Goal: Transaction & Acquisition: Purchase product/service

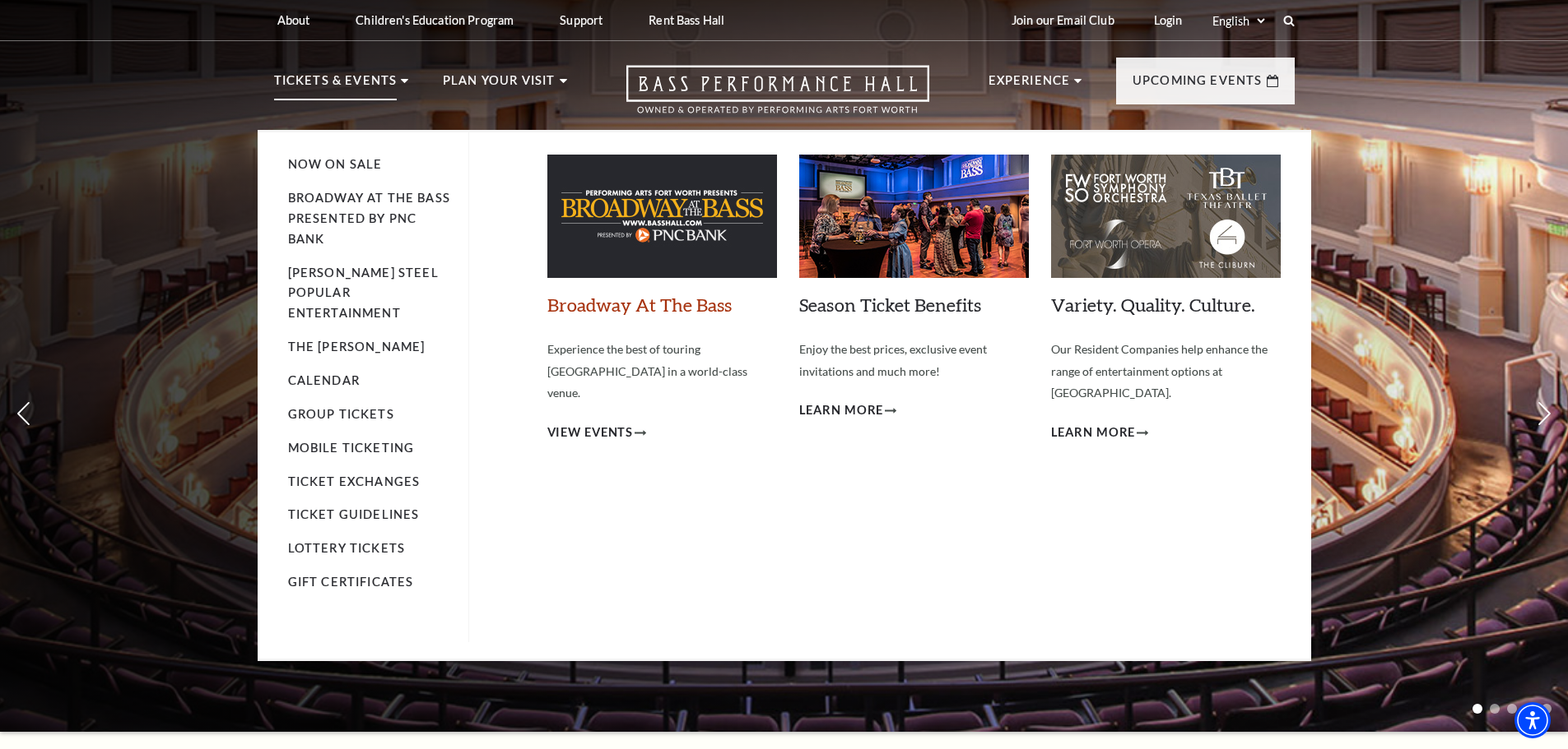
click at [657, 308] on link "Broadway At The Bass" at bounding box center [639, 305] width 184 height 22
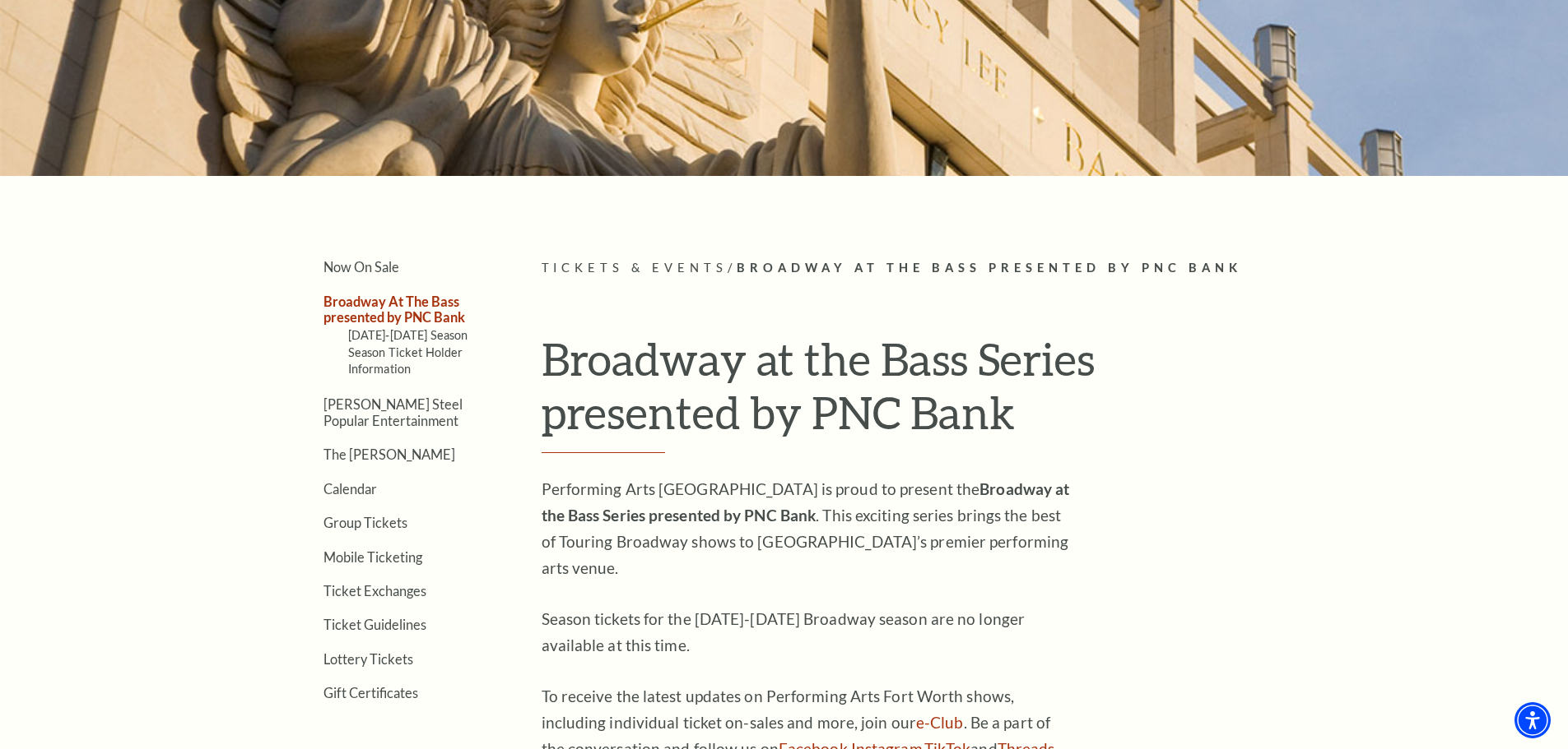
scroll to position [248, 0]
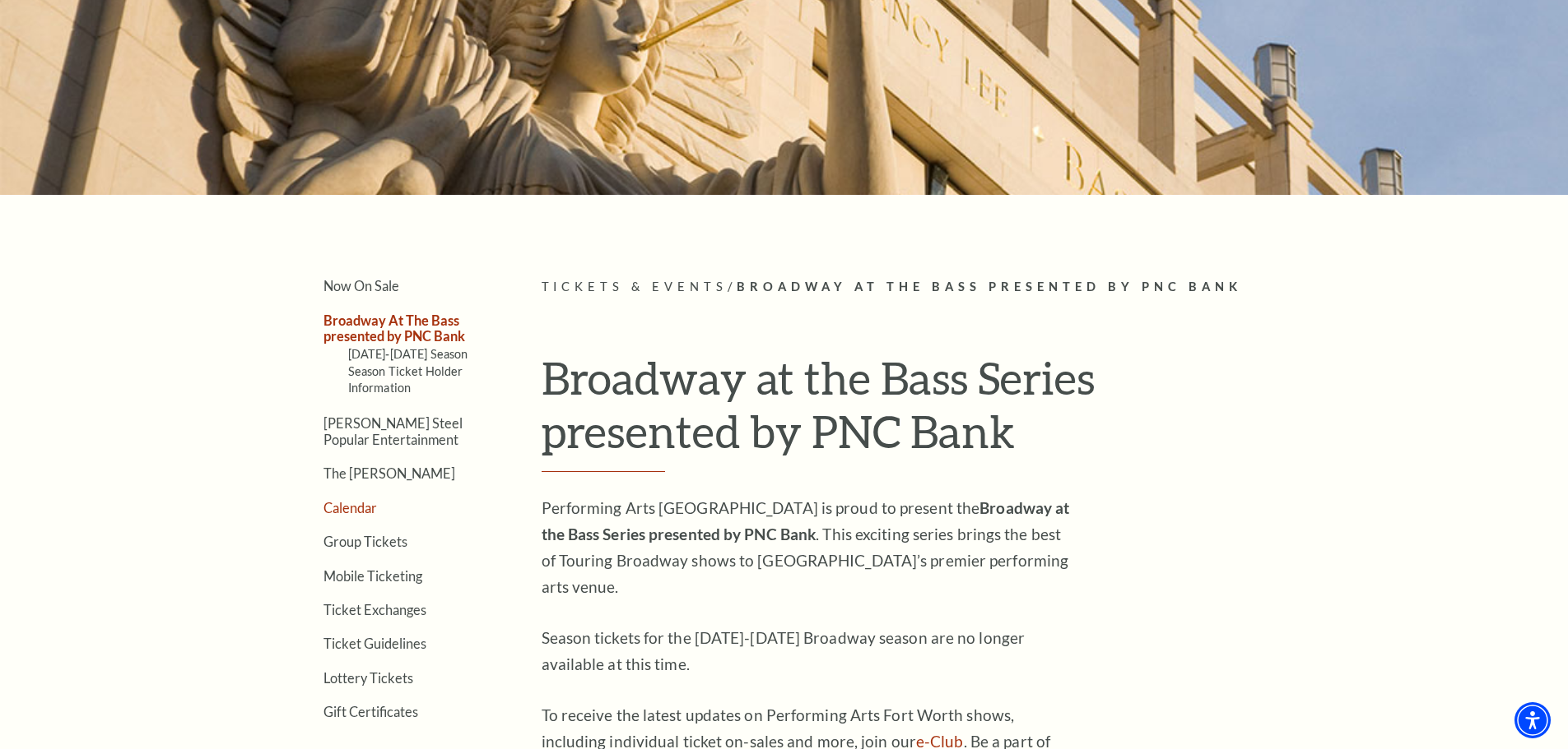
click at [341, 505] on link "Calendar" at bounding box center [350, 508] width 53 height 16
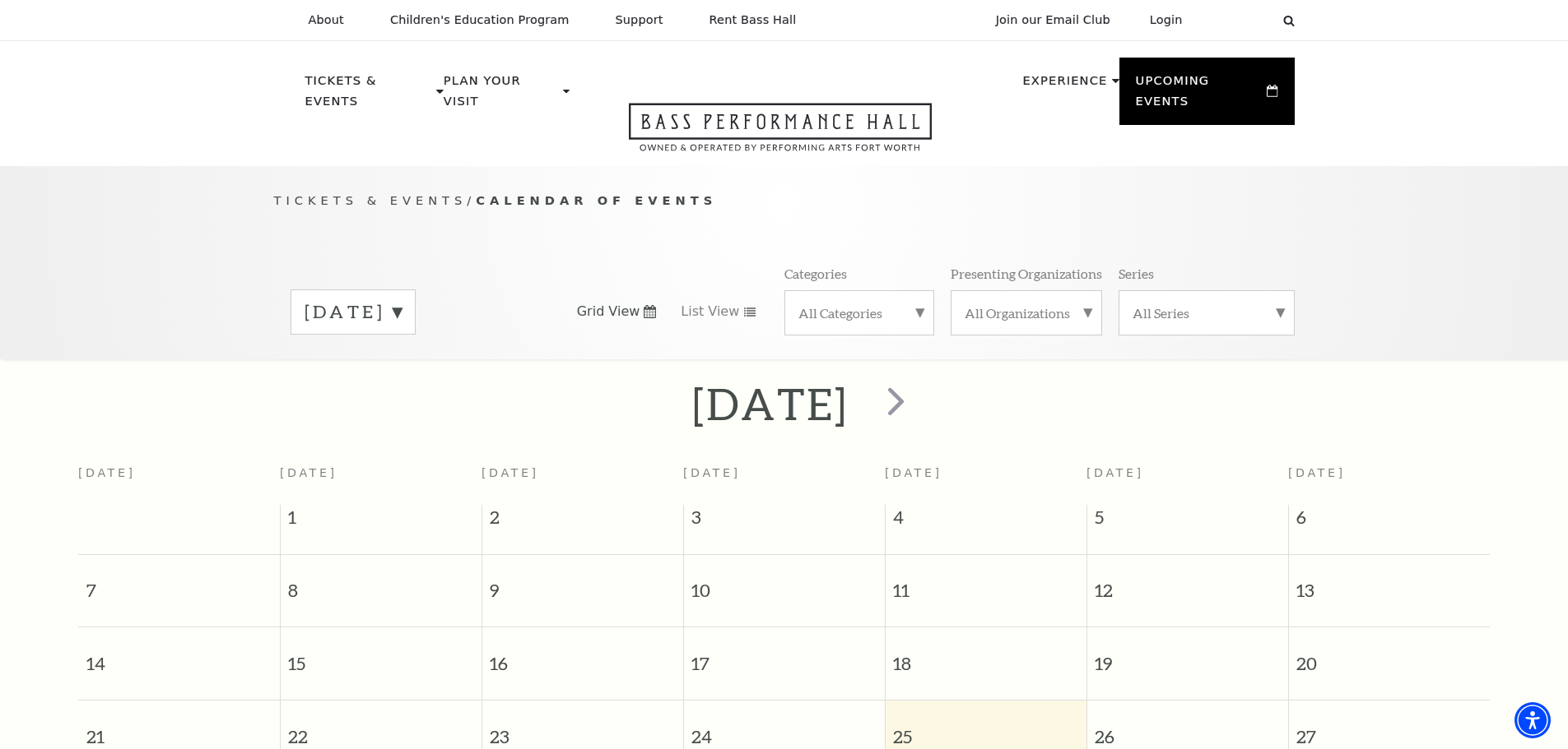
click at [401, 300] on label "September 2025" at bounding box center [353, 312] width 97 height 26
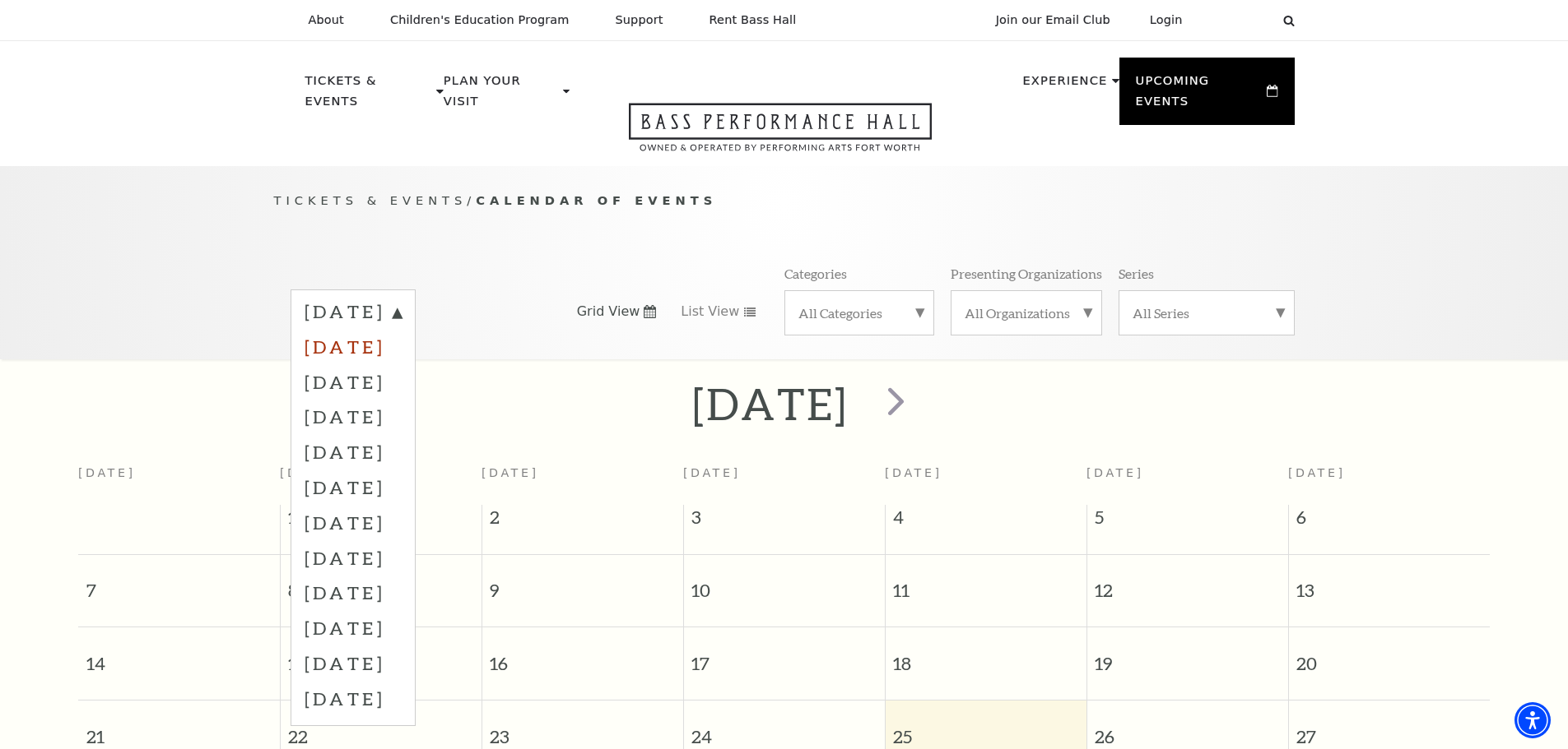
click at [401, 329] on label "October 2025" at bounding box center [353, 346] width 97 height 35
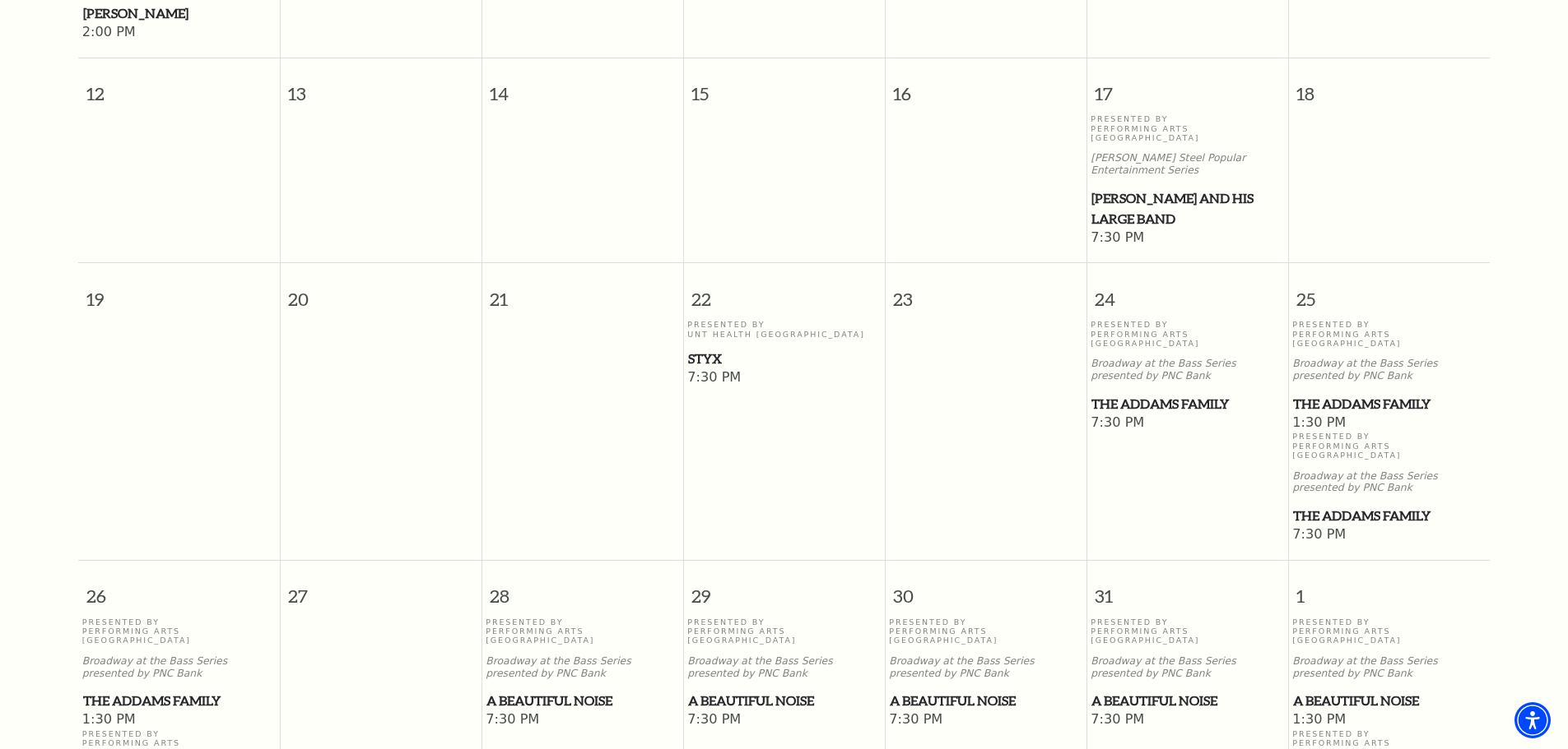
scroll to position [885, 0]
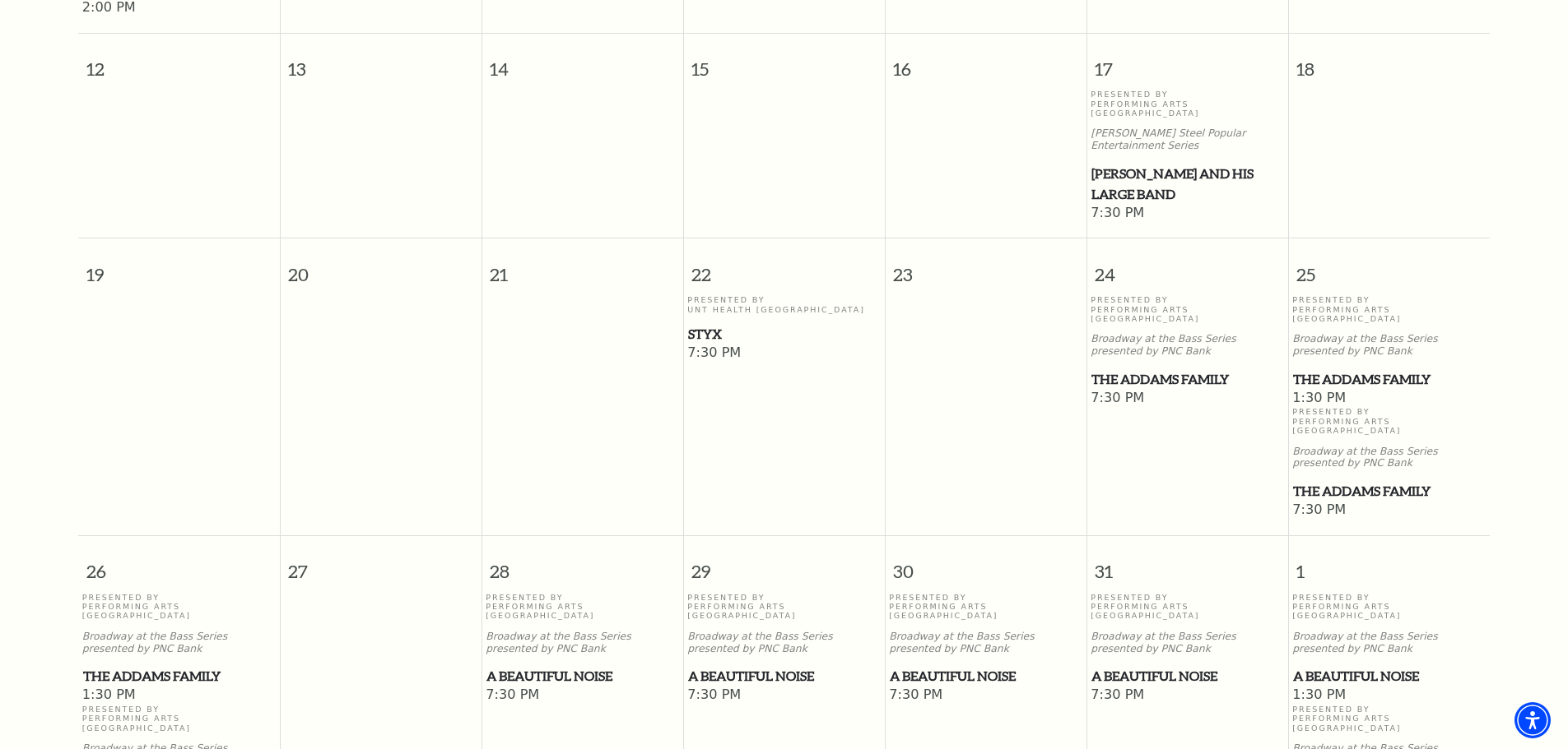
click at [1328, 370] on span "The Addams Family" at bounding box center [1389, 379] width 192 height 21
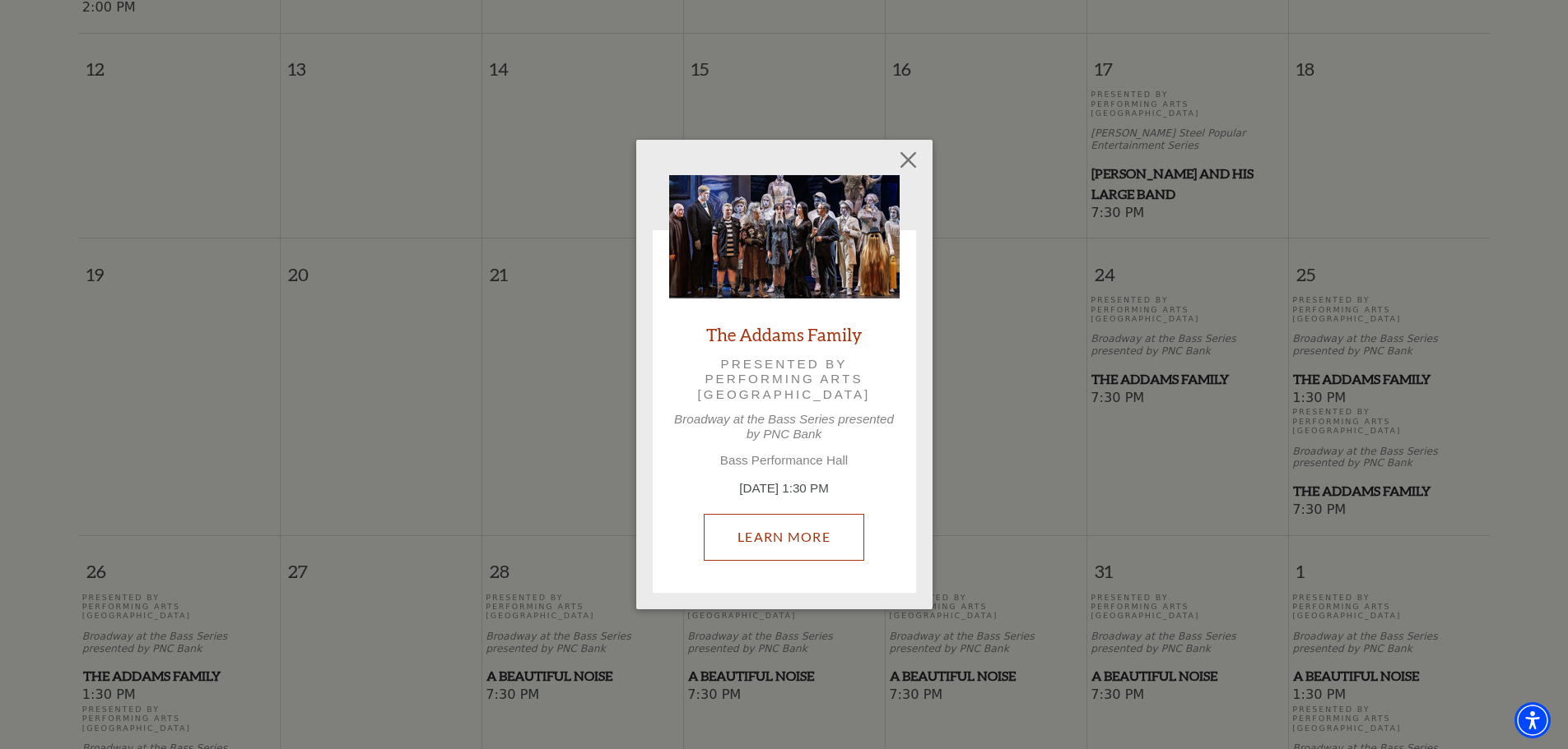
click at [784, 521] on link "Learn More" at bounding box center [784, 537] width 161 height 46
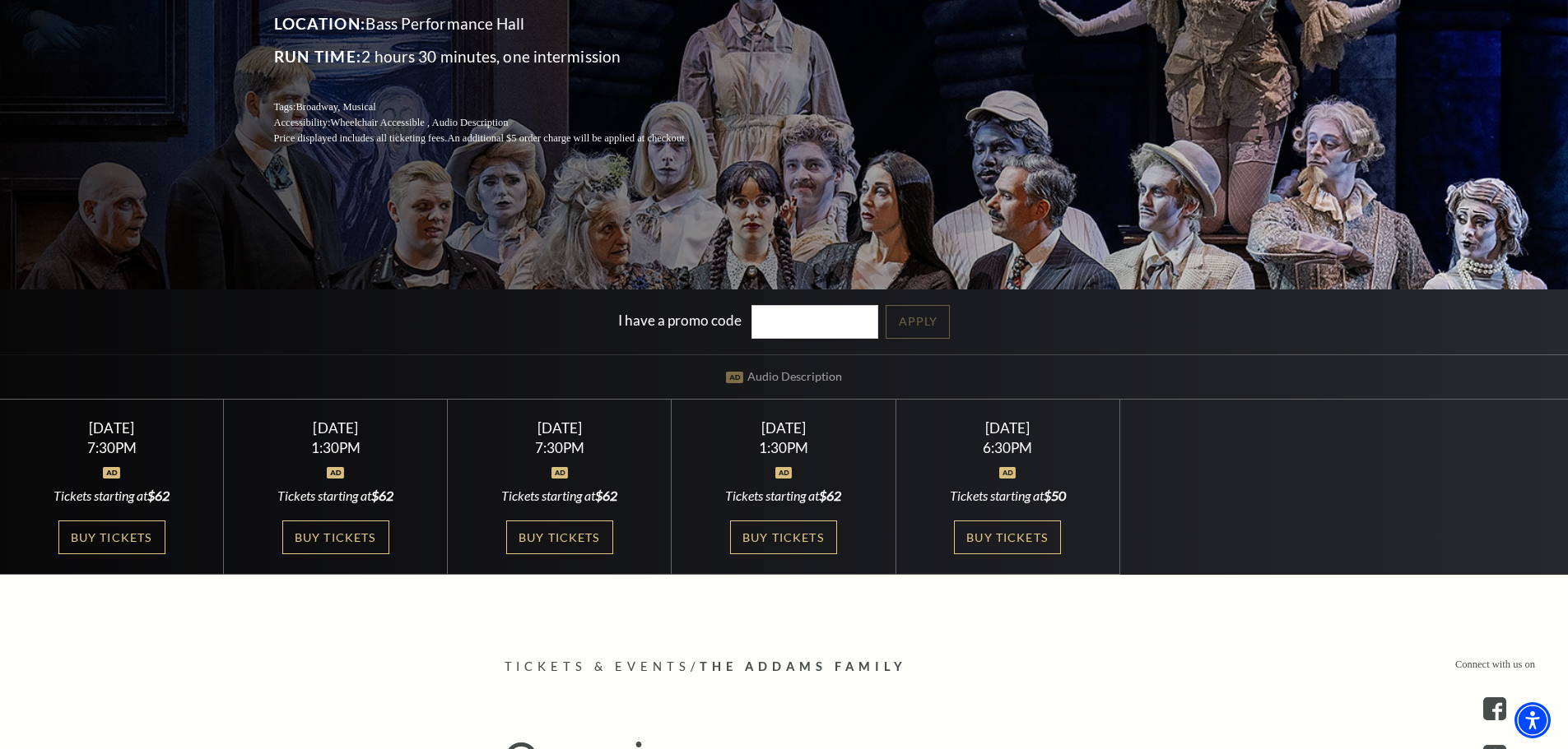
scroll to position [329, 0]
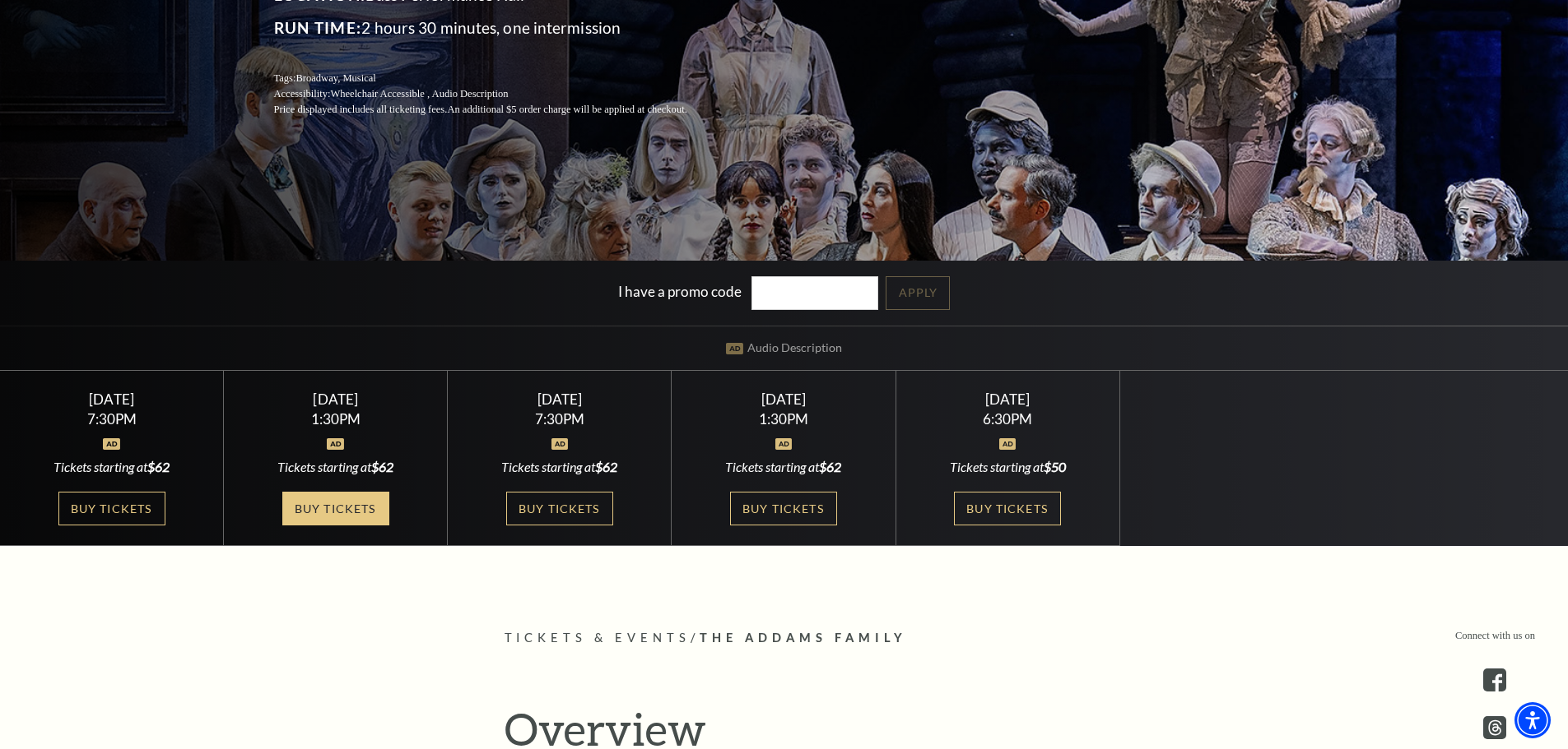
click at [374, 505] on link "Buy Tickets" at bounding box center [336, 508] width 107 height 34
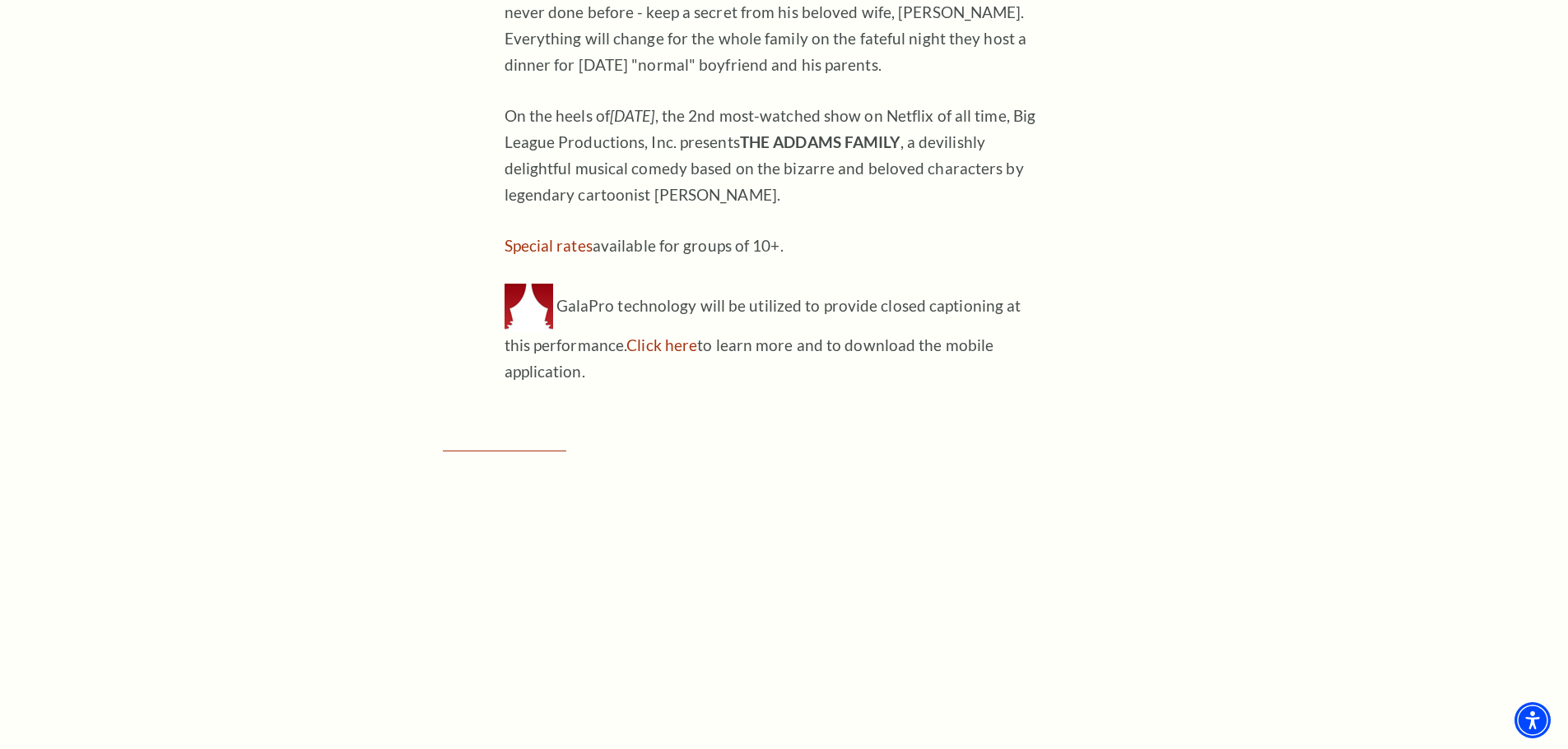
scroll to position [1279, 0]
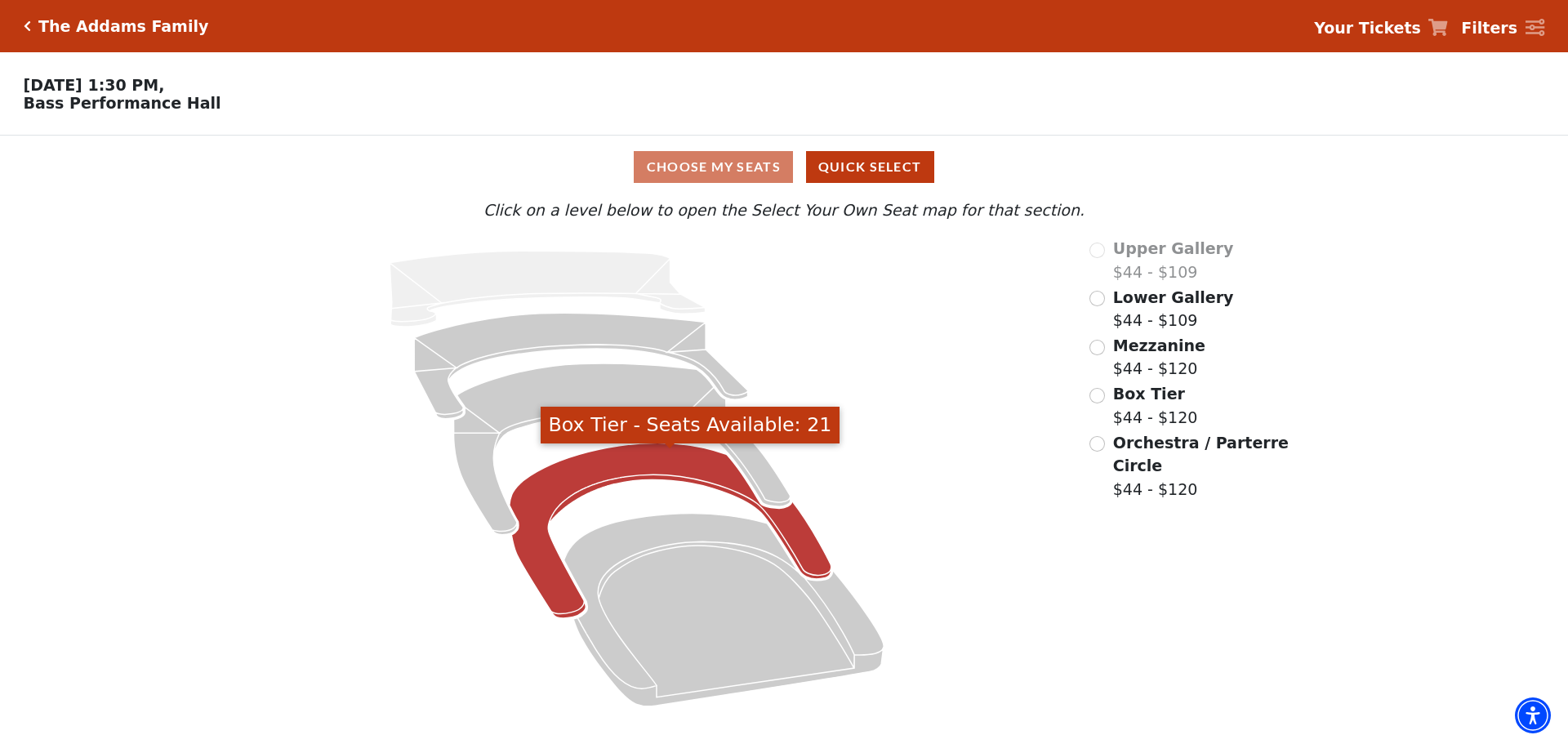
click at [798, 537] on icon "Box Tier - Seats Available: 21" at bounding box center [670, 532] width 322 height 175
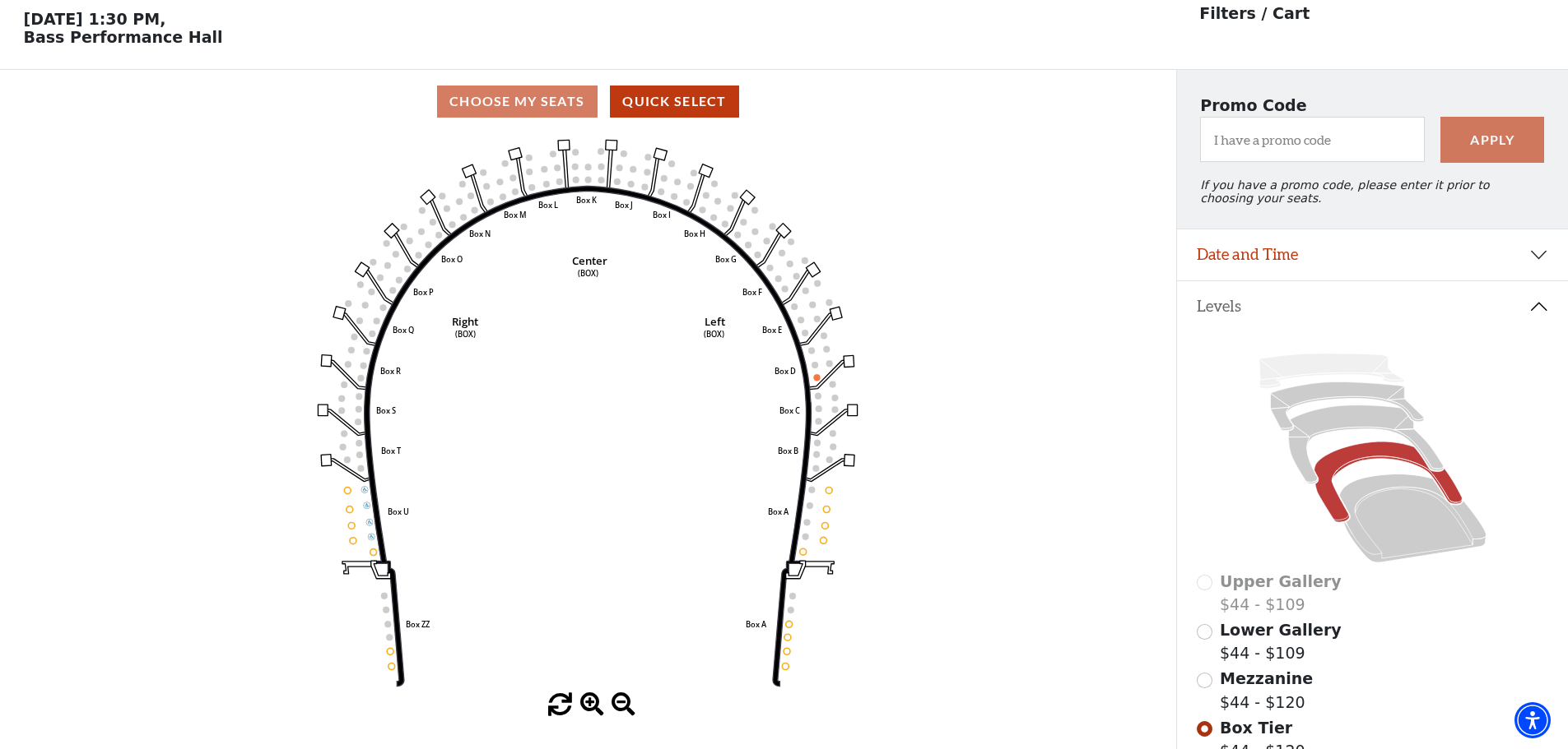
scroll to position [77, 0]
